Goal: Transaction & Acquisition: Purchase product/service

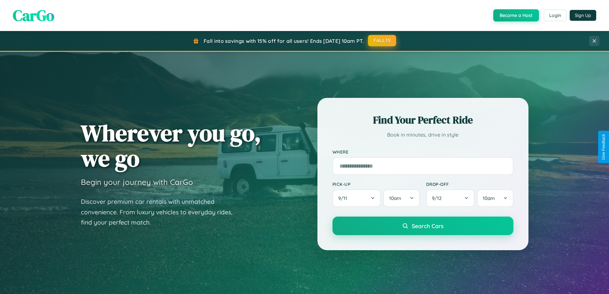
click at [382, 41] on button "FALL15" at bounding box center [382, 41] width 28 height 12
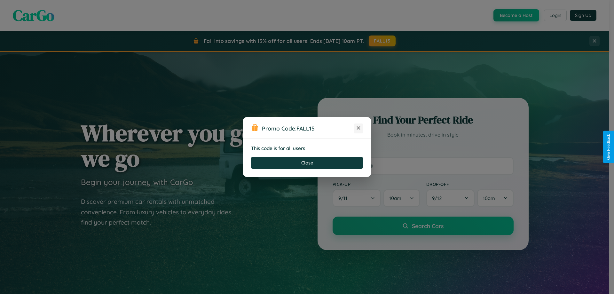
click at [358, 128] on icon at bounding box center [358, 128] width 6 height 6
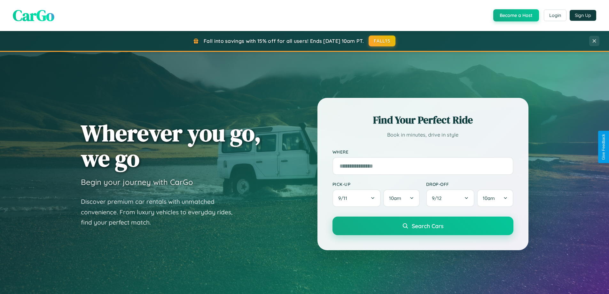
scroll to position [276, 0]
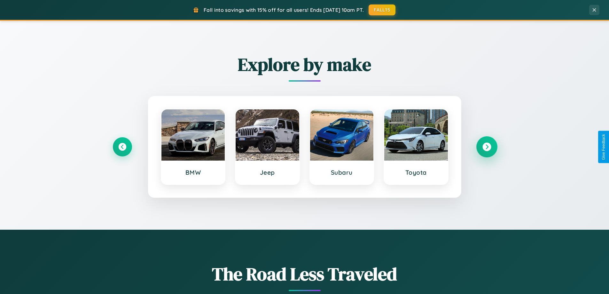
click at [487, 147] on icon at bounding box center [486, 147] width 9 height 9
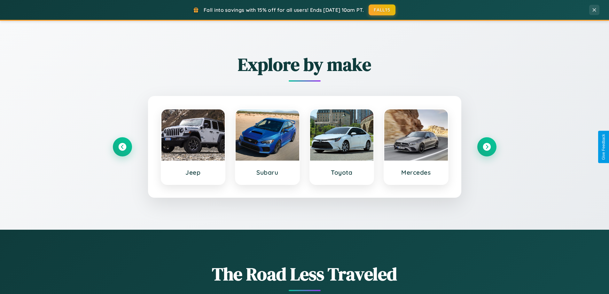
scroll to position [19, 0]
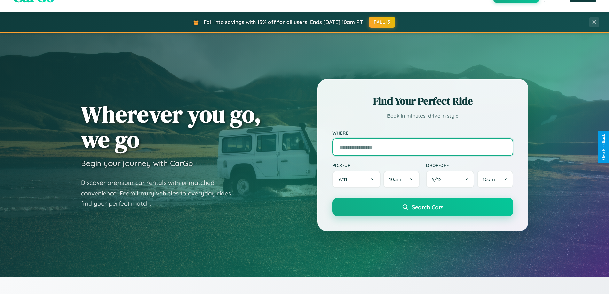
click at [423, 147] on input "text" at bounding box center [422, 147] width 181 height 18
type input "******"
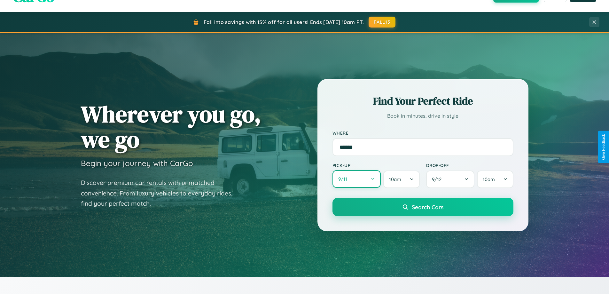
click at [356, 179] on button "9 / 11" at bounding box center [356, 179] width 49 height 18
select select "*"
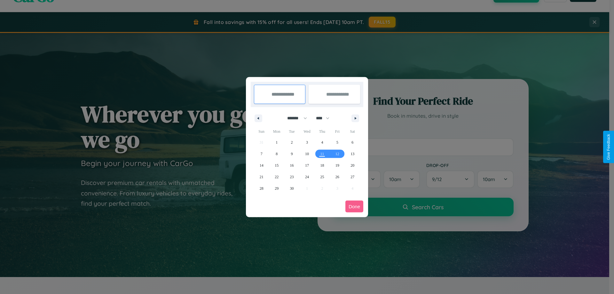
drag, startPoint x: 294, startPoint y: 118, endPoint x: 307, endPoint y: 128, distance: 16.4
click at [294, 118] on select "******* ******** ***** ***** *** **** **** ****** ********* ******* ******** **…" at bounding box center [295, 118] width 27 height 11
click at [325, 118] on select "**** **** **** **** **** **** **** **** **** **** **** **** **** **** **** ****…" at bounding box center [322, 118] width 19 height 11
select select "****"
click at [292, 142] on span "1" at bounding box center [292, 143] width 2 height 12
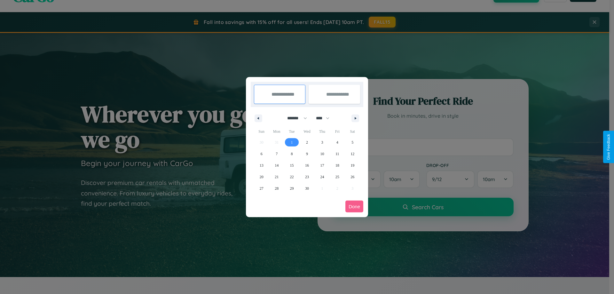
type input "**********"
click at [307, 153] on span "9" at bounding box center [307, 154] width 2 height 12
type input "**********"
click at [354, 206] on button "Done" at bounding box center [354, 206] width 18 height 12
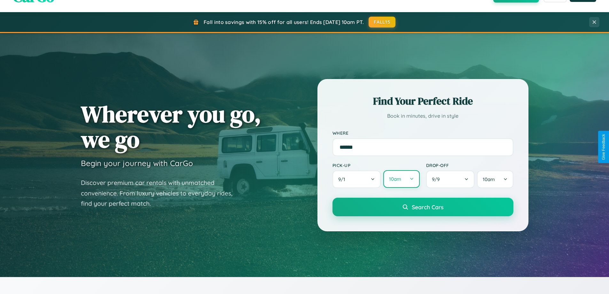
click at [401, 179] on button "10am" at bounding box center [401, 179] width 36 height 18
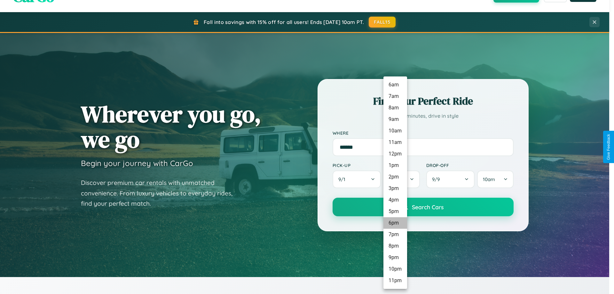
click at [395, 223] on li "6pm" at bounding box center [395, 223] width 24 height 12
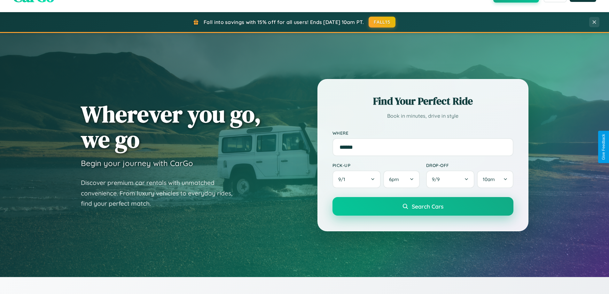
click at [423, 207] on span "Search Cars" at bounding box center [428, 206] width 32 height 7
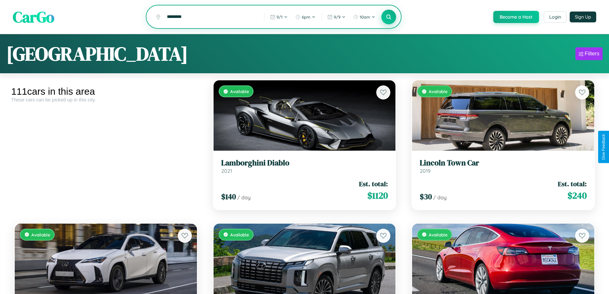
click at [388, 17] on icon at bounding box center [389, 17] width 6 height 6
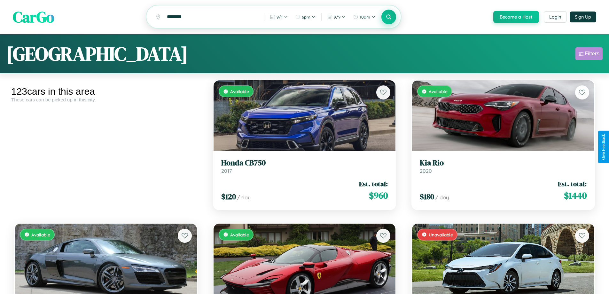
click at [589, 55] on div "Filters" at bounding box center [592, 54] width 15 height 6
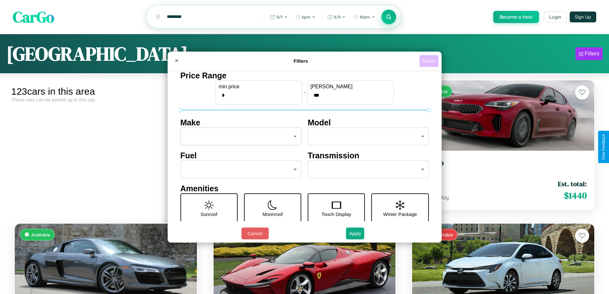
click at [430, 61] on button "Reset" at bounding box center [428, 61] width 19 height 12
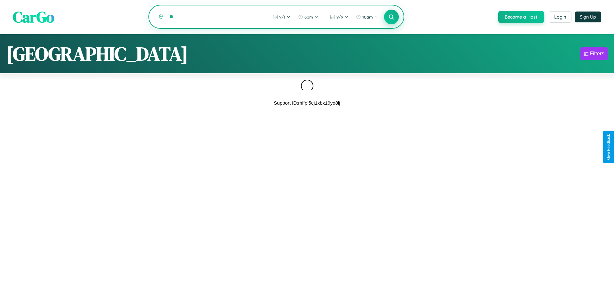
type input "*"
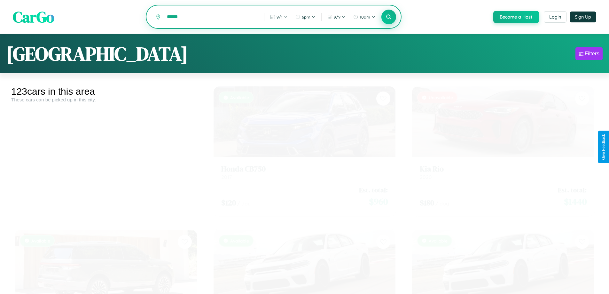
type input "******"
click at [388, 17] on icon at bounding box center [389, 17] width 6 height 6
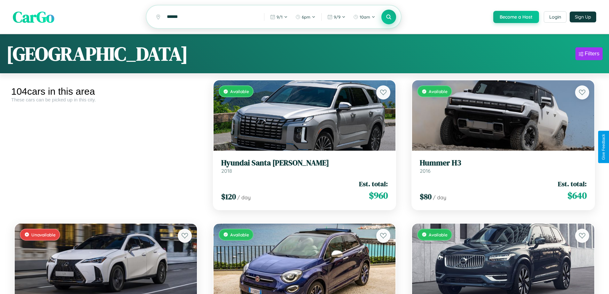
scroll to position [3382, 0]
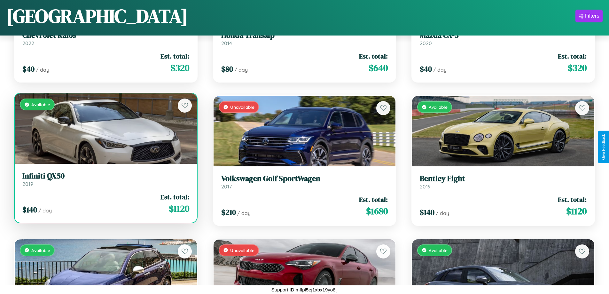
click at [105, 205] on div "$ 140 / day Est. total: $ 1120" at bounding box center [105, 203] width 167 height 23
click at [105, 203] on div "$ 140 / day Est. total: $ 1120" at bounding box center [105, 203] width 167 height 23
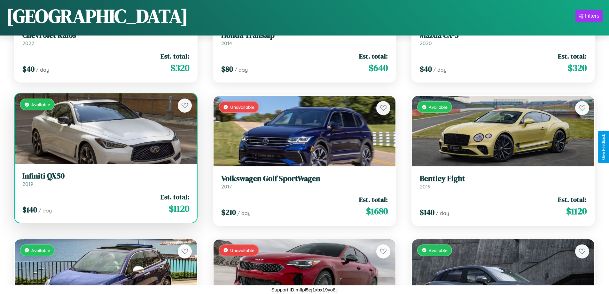
click at [105, 203] on div "$ 140 / day Est. total: $ 1120" at bounding box center [105, 203] width 167 height 23
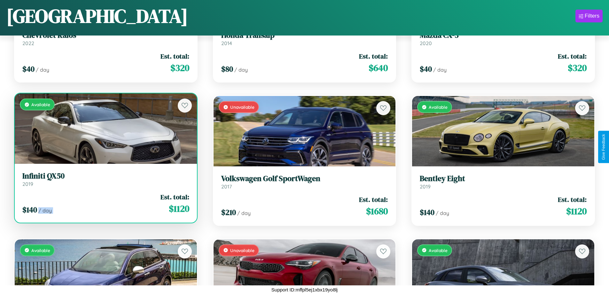
click at [105, 203] on div "$ 140 / day Est. total: $ 1120" at bounding box center [105, 203] width 167 height 23
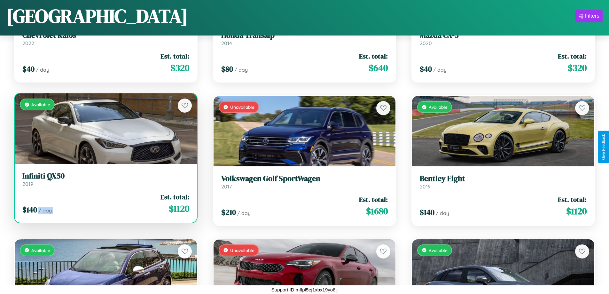
click at [105, 203] on div "$ 140 / day Est. total: $ 1120" at bounding box center [105, 203] width 167 height 23
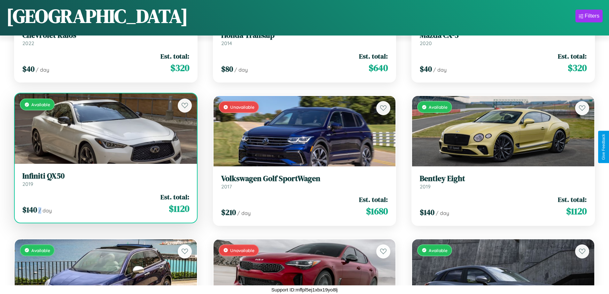
click at [105, 203] on div "$ 140 / day Est. total: $ 1120" at bounding box center [105, 203] width 167 height 23
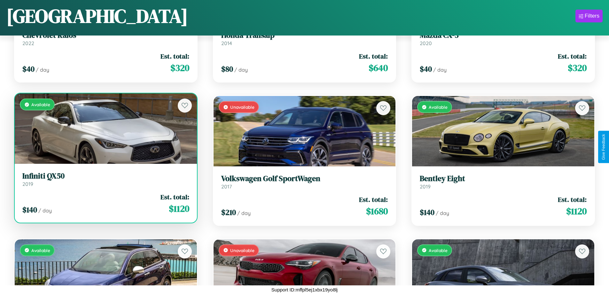
click at [105, 179] on h3 "Infiniti QX50" at bounding box center [105, 175] width 167 height 9
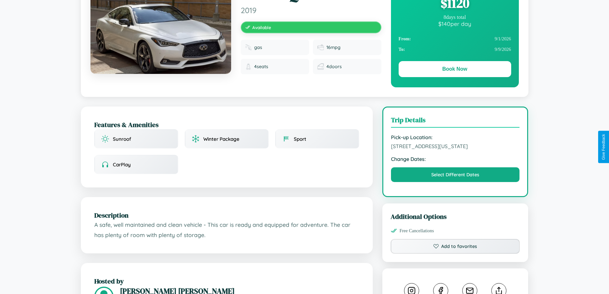
scroll to position [66, 0]
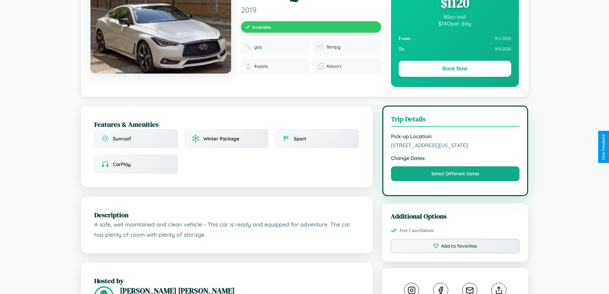
click at [455, 146] on span "[STREET_ADDRESS][US_STATE]" at bounding box center [455, 145] width 129 height 6
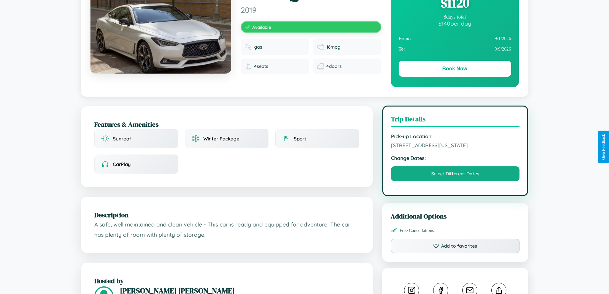
click at [455, 146] on span "[STREET_ADDRESS][US_STATE]" at bounding box center [455, 145] width 129 height 6
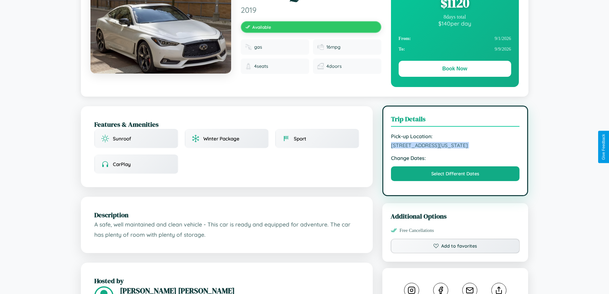
click at [455, 146] on span "[STREET_ADDRESS][US_STATE]" at bounding box center [455, 145] width 129 height 6
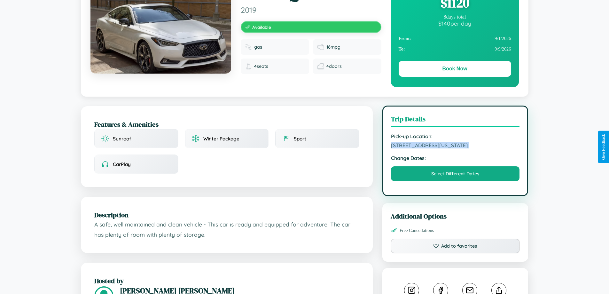
click at [455, 146] on span "[STREET_ADDRESS][US_STATE]" at bounding box center [455, 145] width 129 height 6
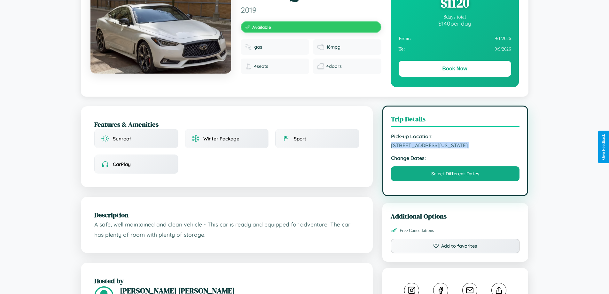
click at [455, 146] on span "[STREET_ADDRESS][US_STATE]" at bounding box center [455, 145] width 129 height 6
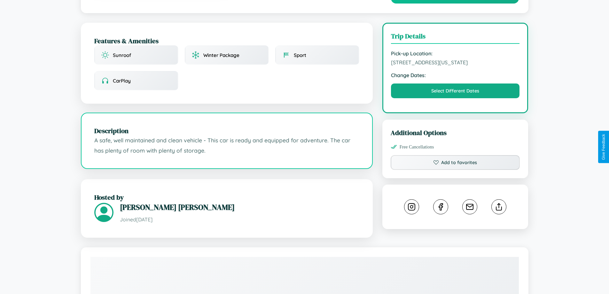
scroll to position [166, 0]
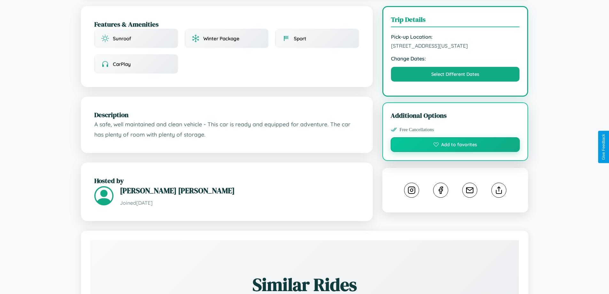
click at [455, 145] on button "Add to favorites" at bounding box center [455, 144] width 129 height 15
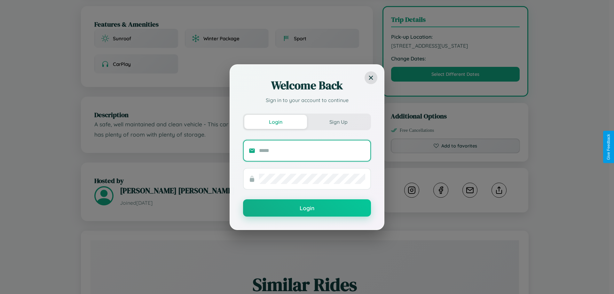
click at [312, 150] on input "text" at bounding box center [312, 150] width 106 height 10
type input "**********"
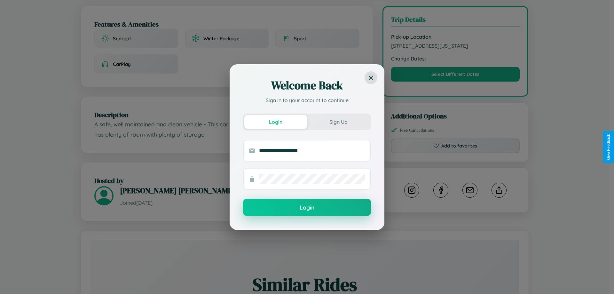
click at [307, 207] on button "Login" at bounding box center [307, 207] width 128 height 17
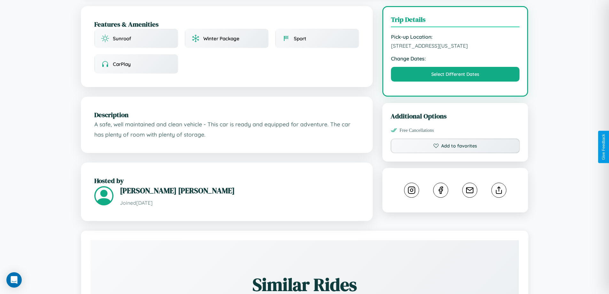
scroll to position [0, 0]
